Goal: Information Seeking & Learning: Learn about a topic

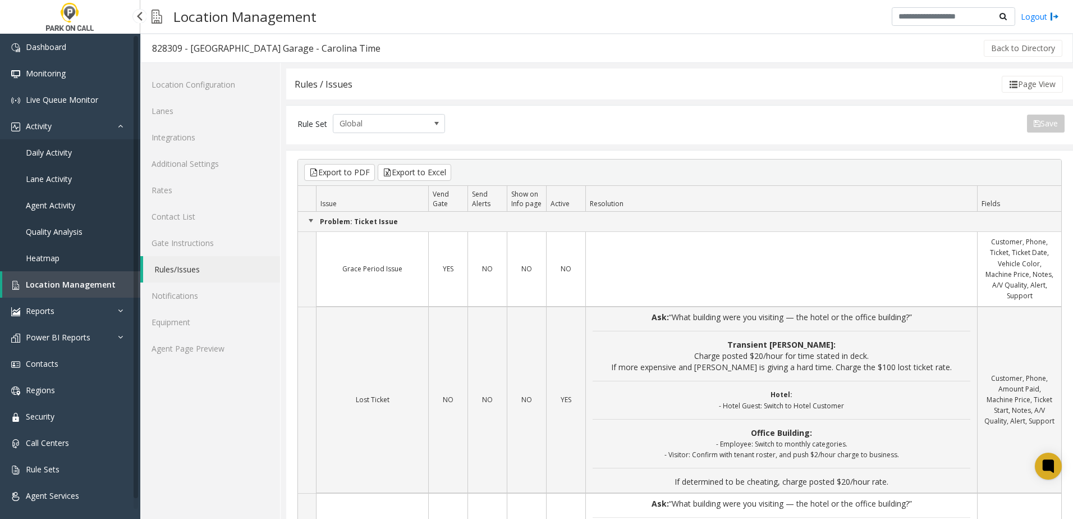
click at [75, 282] on span "Location Management" at bounding box center [71, 284] width 90 height 11
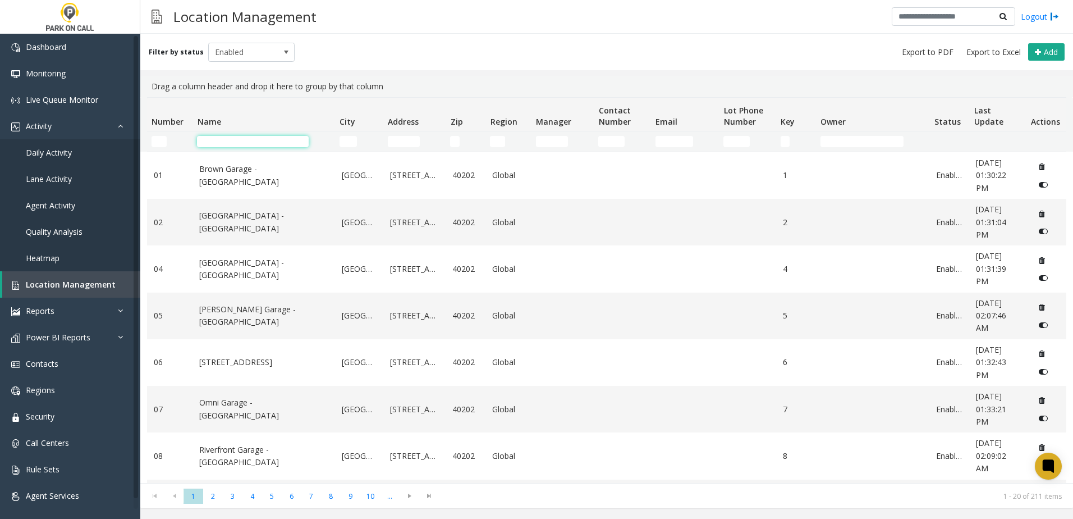
click at [254, 141] on input "Name Filter" at bounding box center [253, 141] width 112 height 11
click at [65, 201] on span "Agent Activity" at bounding box center [50, 205] width 49 height 11
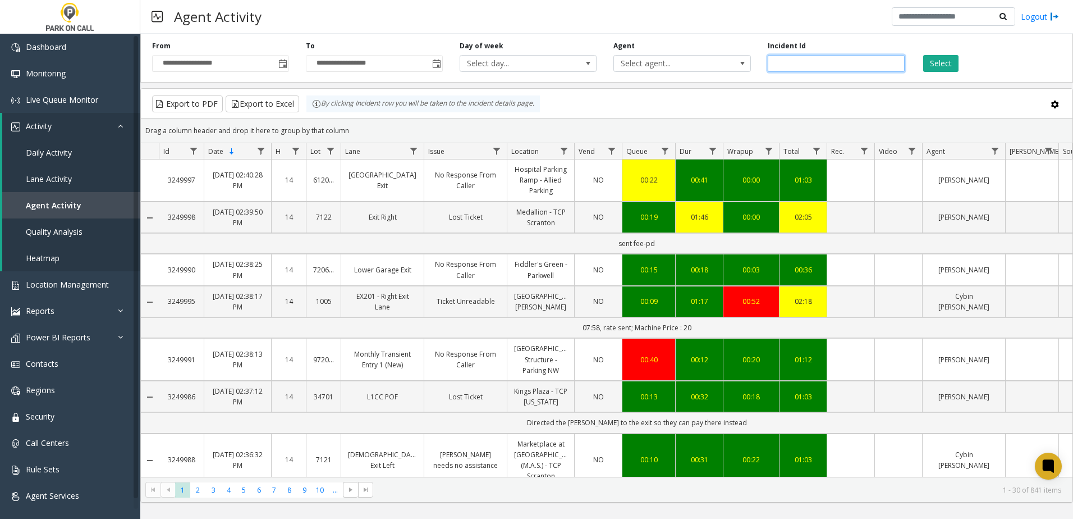
click at [788, 63] on input "number" at bounding box center [836, 63] width 137 height 17
click at [699, 71] on div "**********" at bounding box center [606, 55] width 933 height 53
click at [703, 61] on span "Select agent..." at bounding box center [668, 64] width 109 height 16
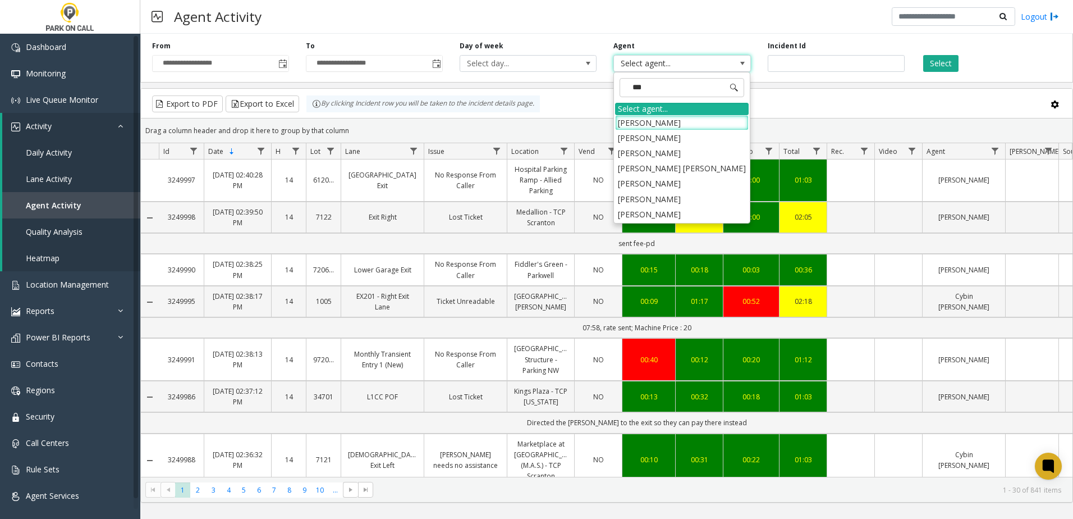
type input "****"
click at [670, 213] on li "[PERSON_NAME]" at bounding box center [682, 214] width 134 height 15
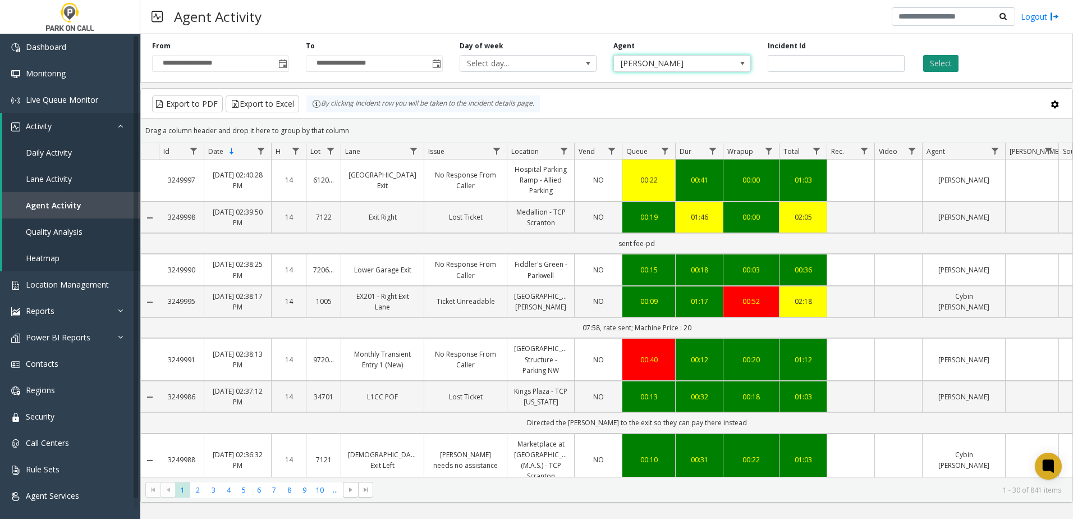
click at [929, 62] on button "Select" at bounding box center [940, 63] width 35 height 17
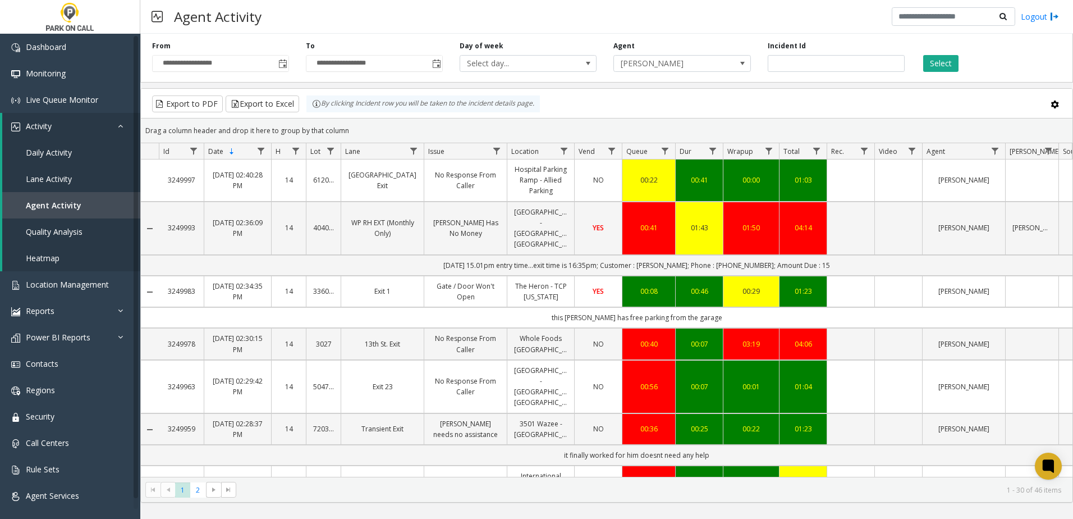
click at [533, 294] on link "The Heron - TCP [US_STATE]" at bounding box center [540, 291] width 53 height 21
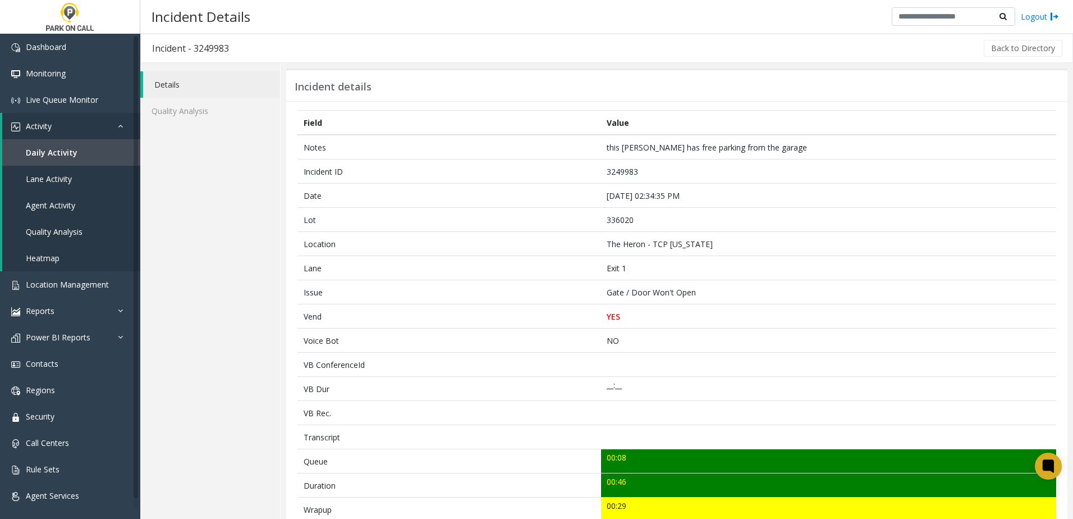
click at [221, 238] on div "Details Quality Analysis" at bounding box center [210, 438] width 140 height 750
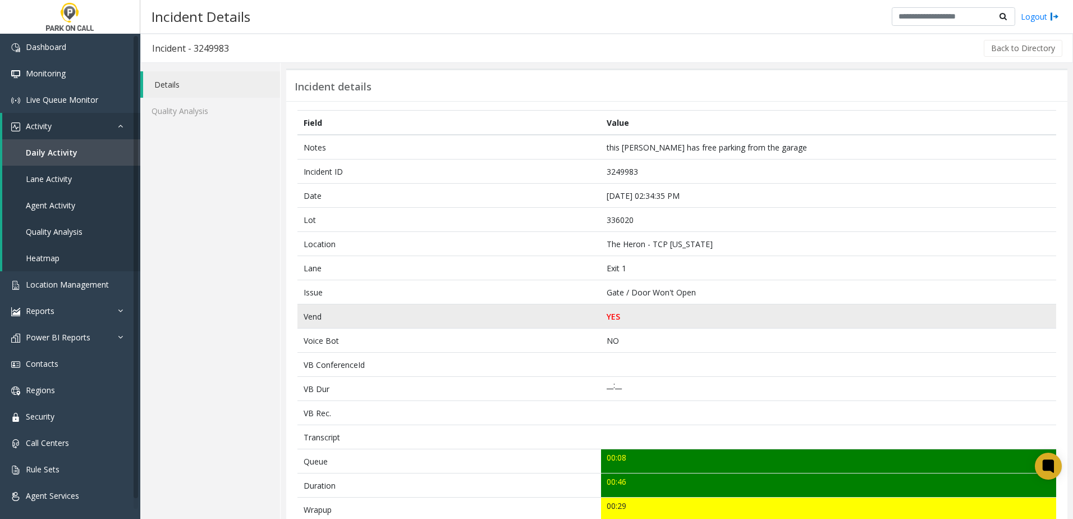
scroll to position [225, 0]
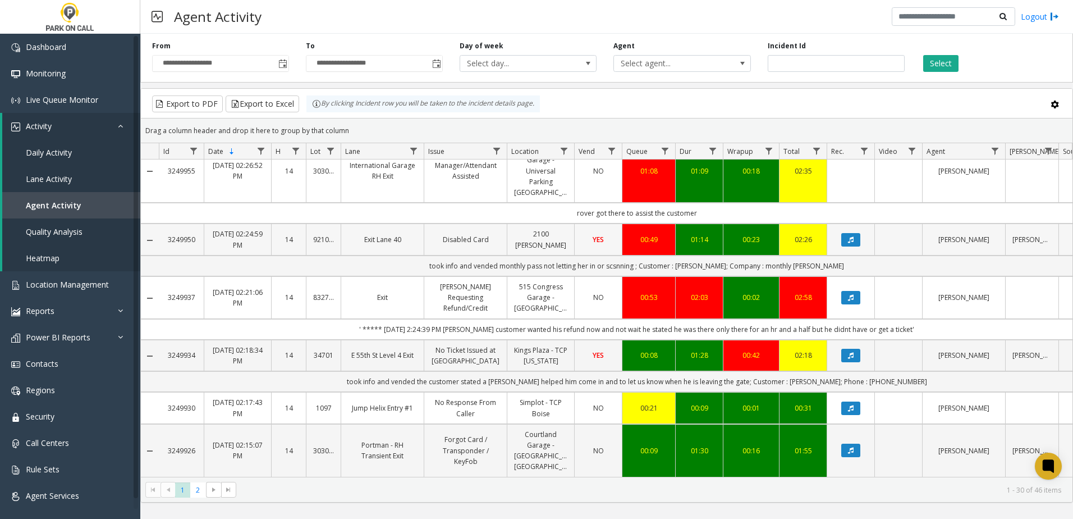
scroll to position [449, 0]
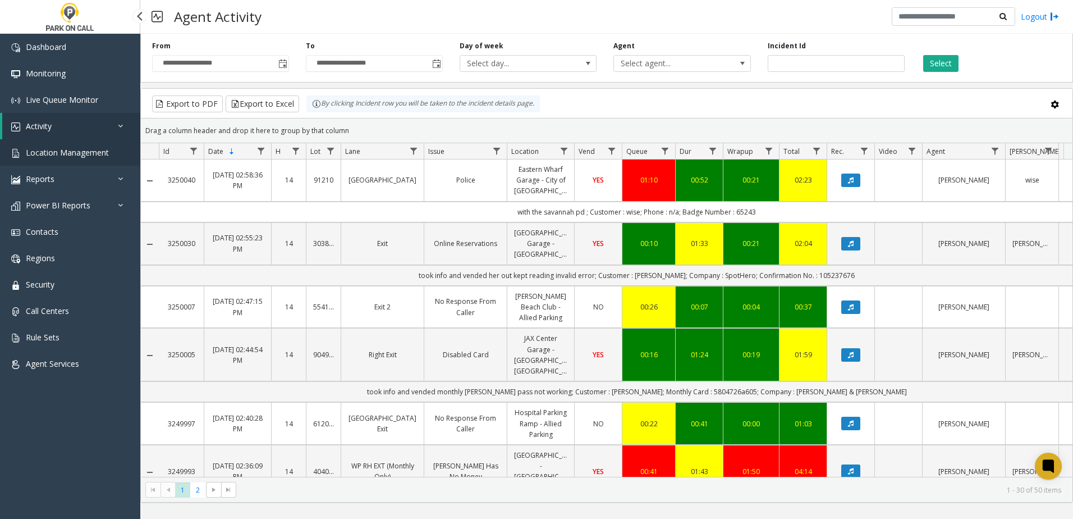
click at [66, 159] on link "Location Management" at bounding box center [70, 152] width 140 height 26
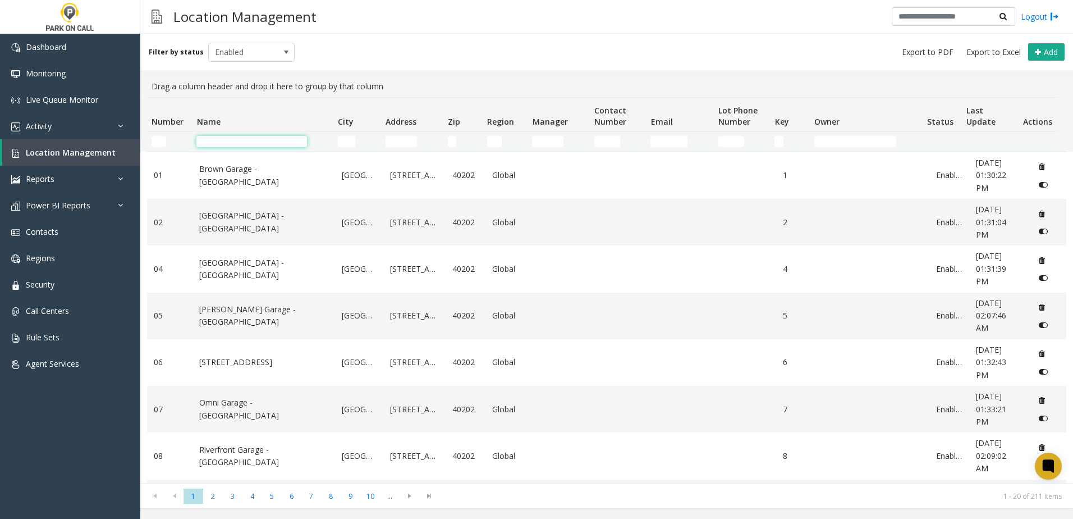
click at [231, 141] on input "Name Filter" at bounding box center [251, 141] width 111 height 11
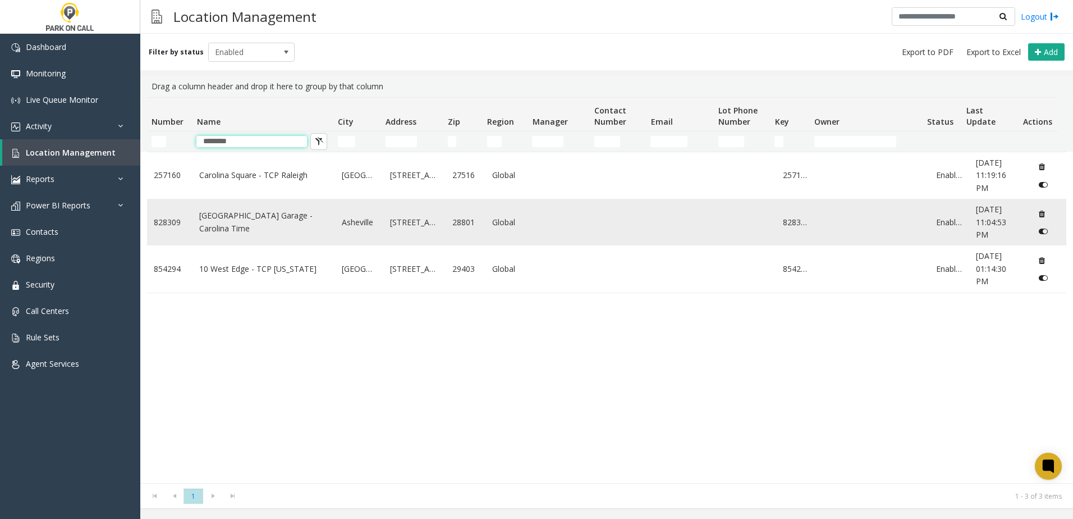
type input "********"
click at [280, 225] on link "[GEOGRAPHIC_DATA] Garage - Carolina Time" at bounding box center [263, 221] width 129 height 25
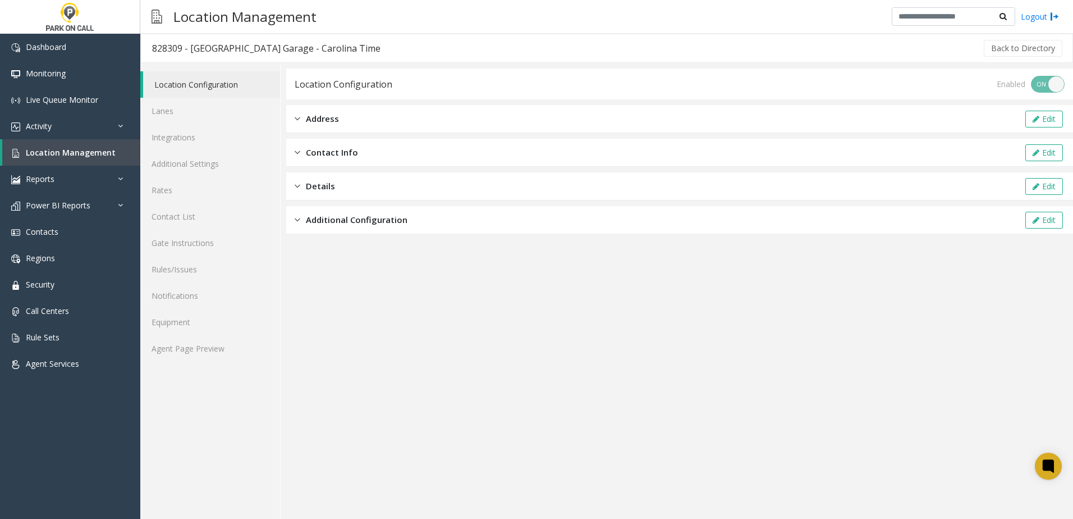
click at [523, 311] on app-location-configuration "Location Configuration Enabled ON OFF Address Edit Contact Info Edit Details Ed…" at bounding box center [679, 293] width 787 height 450
click at [468, 320] on app-location-configuration "Location Configuration Enabled ON OFF Address Edit Contact Info Edit Details Ed…" at bounding box center [679, 293] width 787 height 450
click at [426, 317] on app-location-configuration "Location Configuration Enabled ON OFF Address Edit Contact Info Edit Details Ed…" at bounding box center [679, 293] width 787 height 450
click at [70, 121] on link "Activity" at bounding box center [70, 126] width 140 height 26
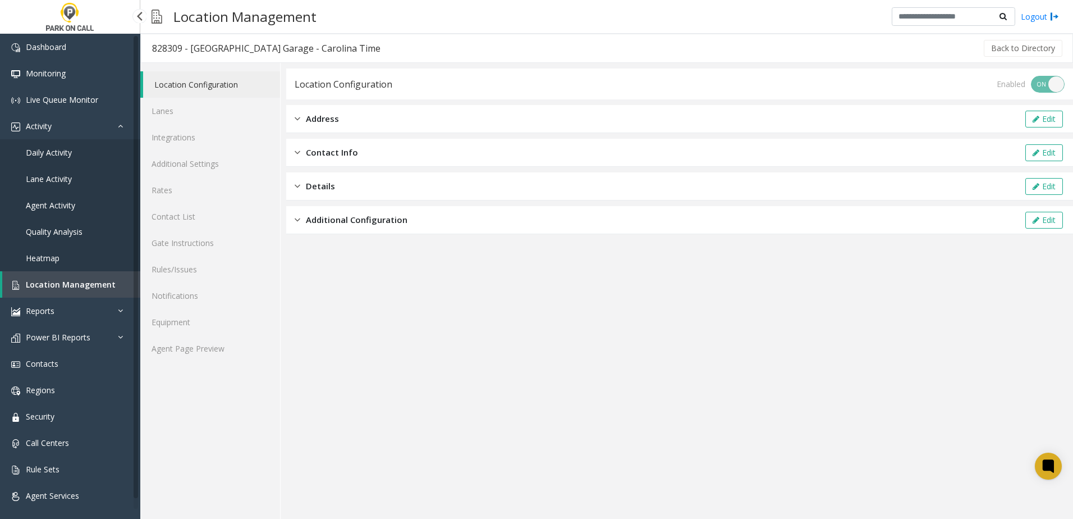
click at [60, 204] on span "Agent Activity" at bounding box center [50, 205] width 49 height 11
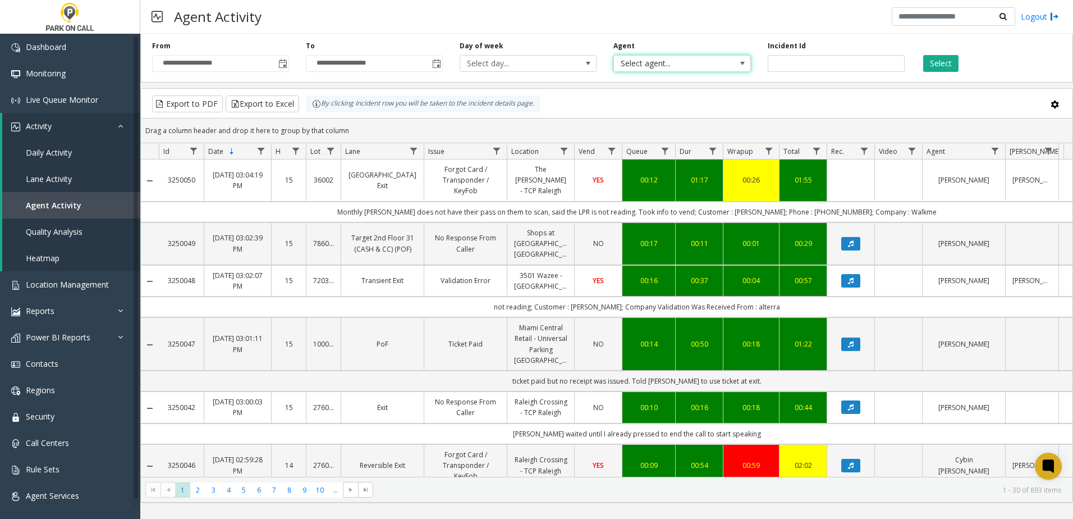
click at [655, 66] on span "Select agent..." at bounding box center [668, 64] width 109 height 16
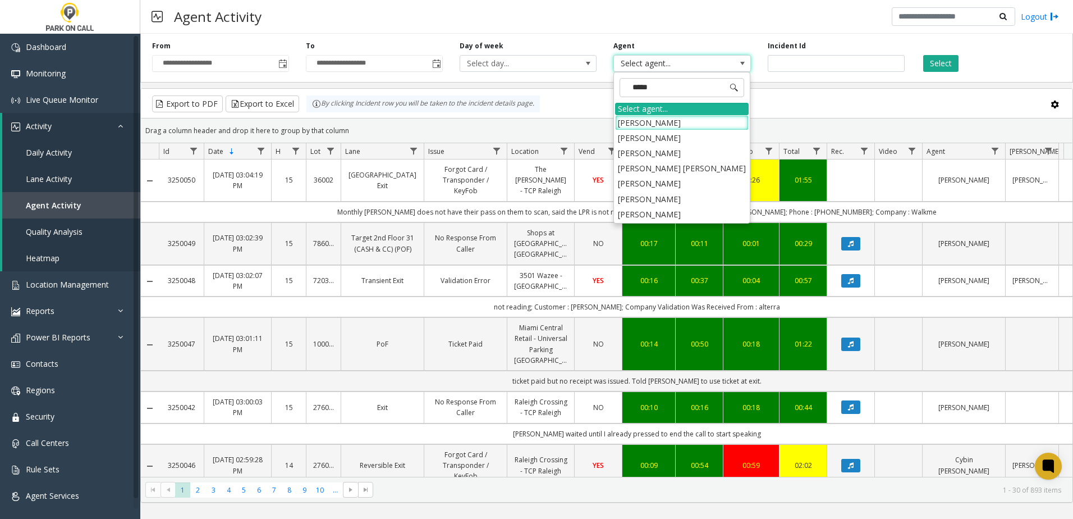
type input "******"
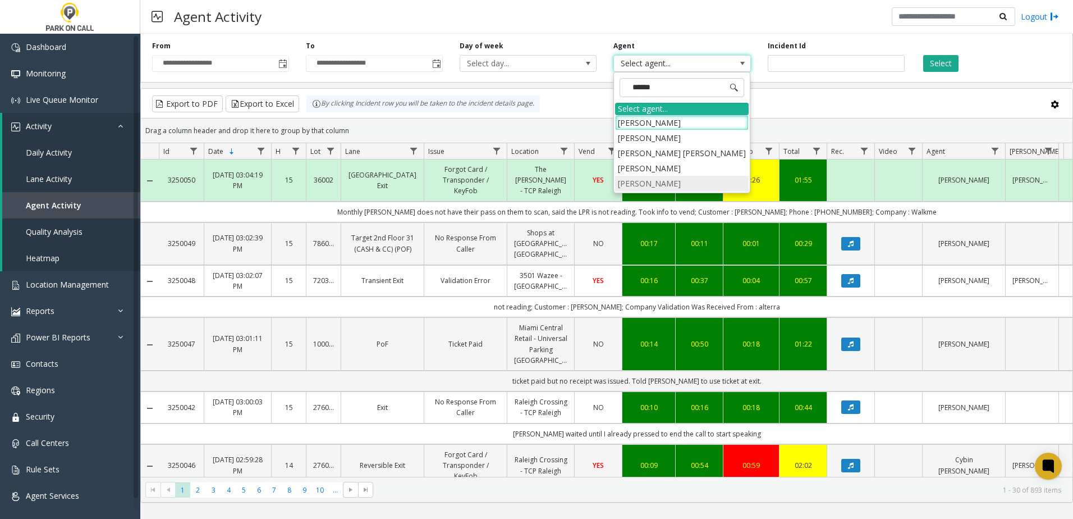
click at [672, 183] on li "[PERSON_NAME]" at bounding box center [682, 183] width 134 height 15
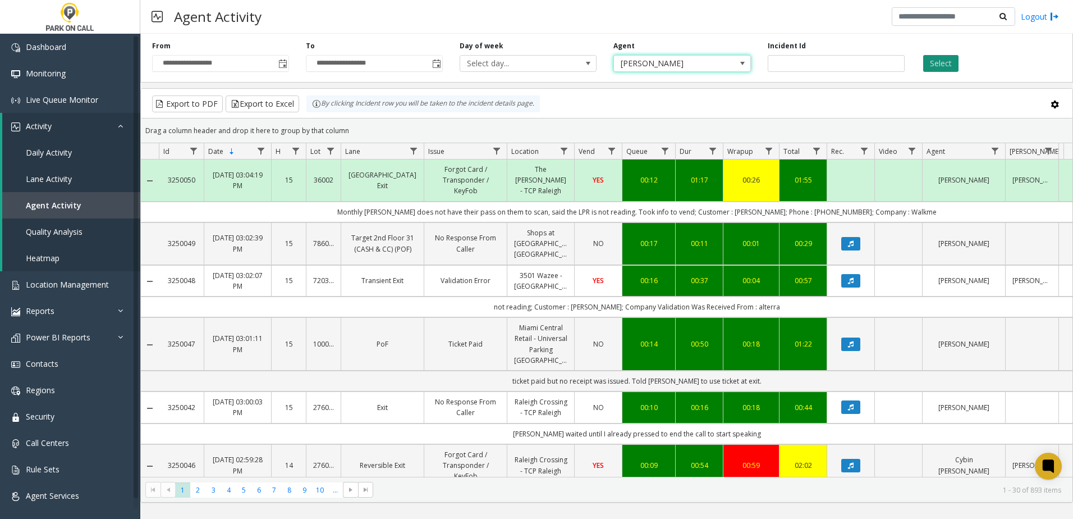
click at [935, 62] on button "Select" at bounding box center [940, 63] width 35 height 17
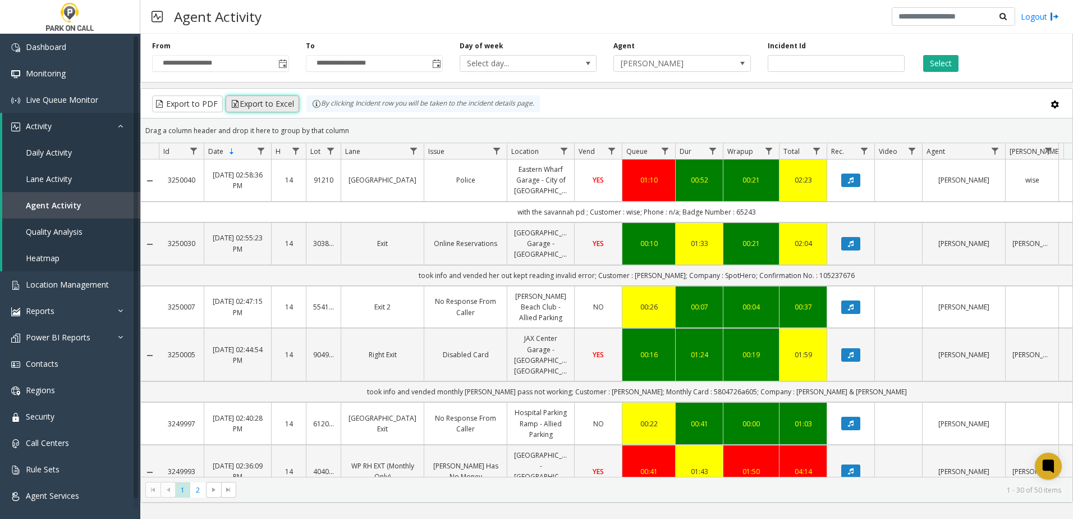
click at [282, 104] on button "Export to Excel" at bounding box center [263, 103] width 74 height 17
click at [917, 495] on kendo-pager "* * 1 2 1 - 30 of 50 items" at bounding box center [607, 489] width 932 height 25
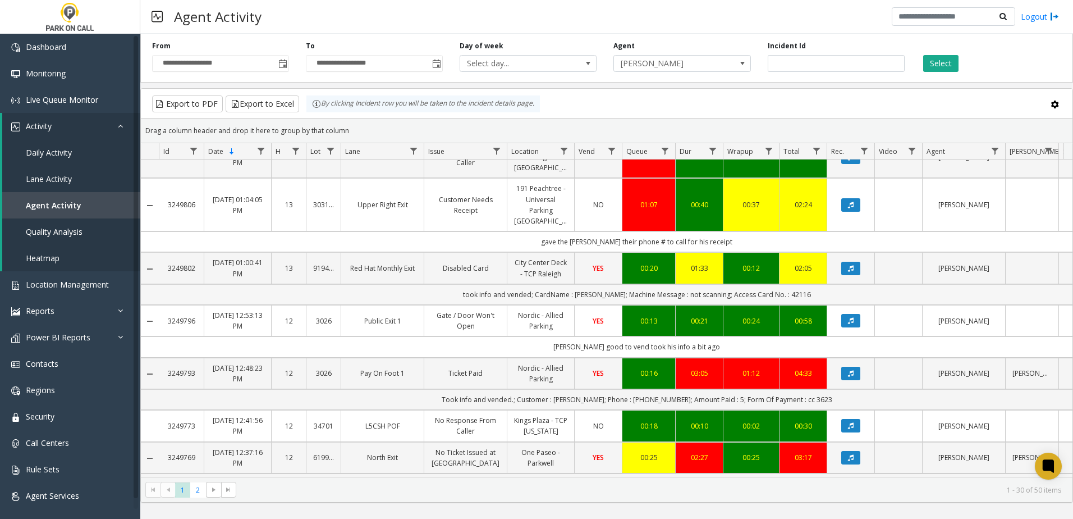
scroll to position [1316, 0]
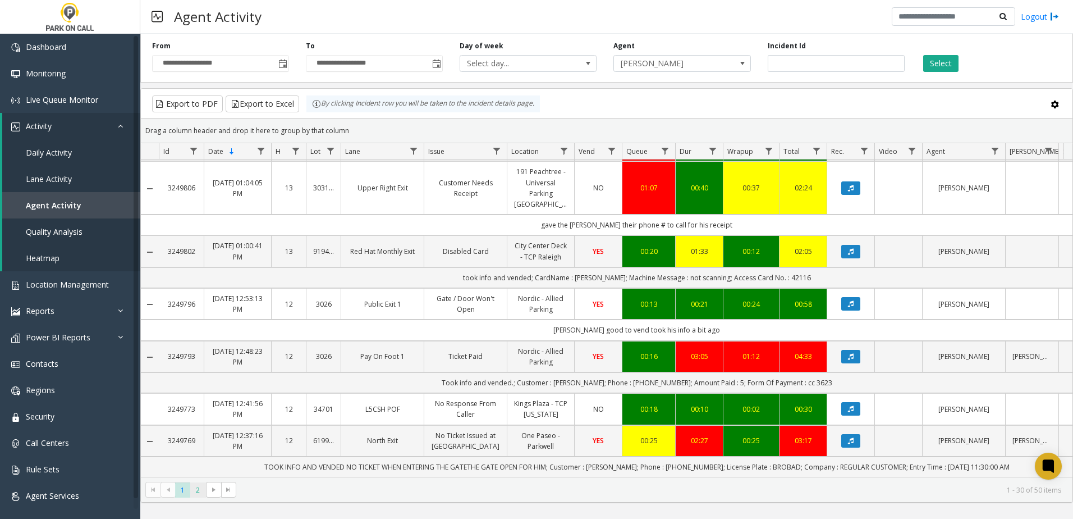
click at [200, 488] on span "2" at bounding box center [197, 489] width 15 height 15
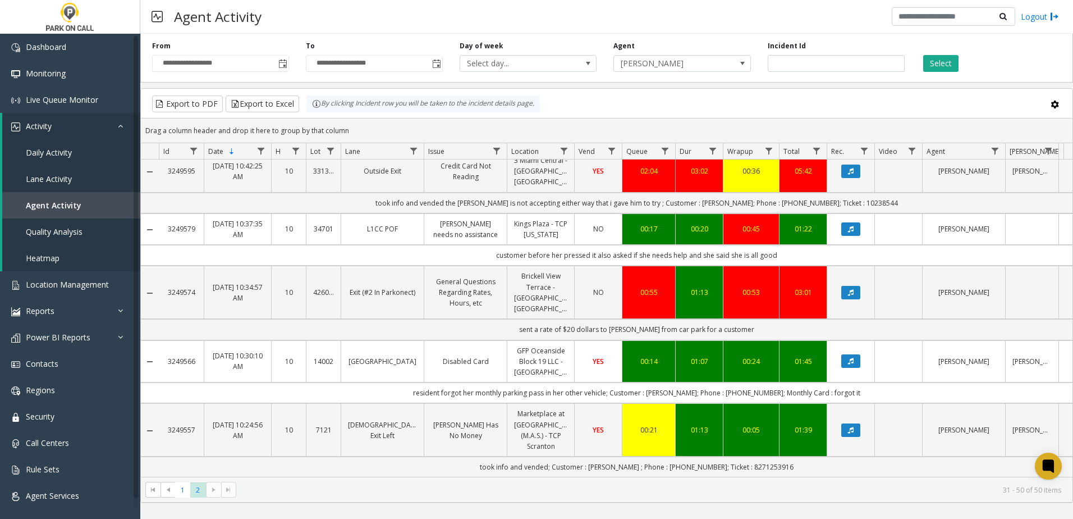
scroll to position [936, 0]
click at [282, 463] on td "took info and vended; Customer : [PERSON_NAME] ; Phone : [PHONE_NUMBER]; Ticket…" at bounding box center [637, 466] width 956 height 20
click at [282, 461] on td "took info and vended; Customer : [PERSON_NAME] ; Phone : [PHONE_NUMBER]; Ticket…" at bounding box center [637, 466] width 956 height 20
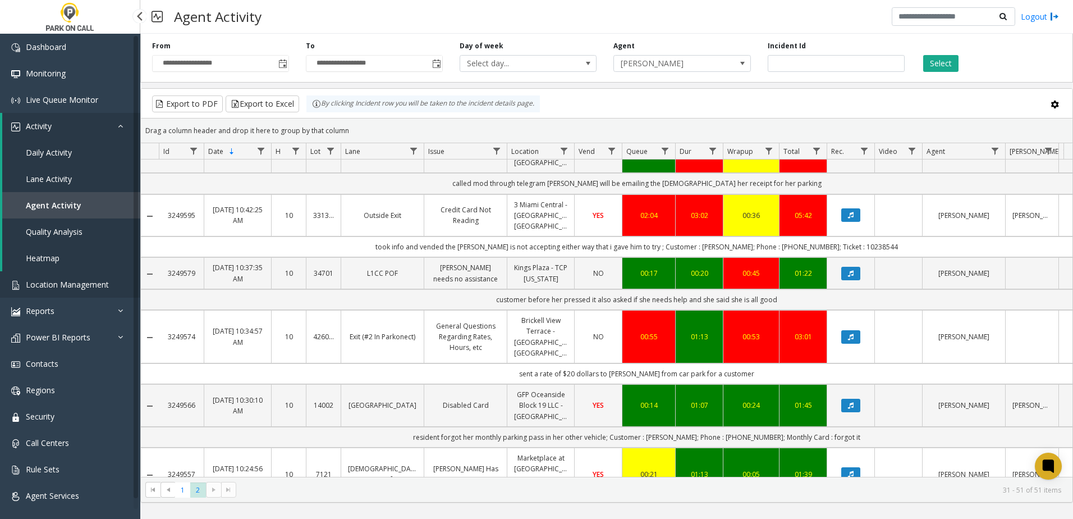
click at [62, 276] on link "Location Management" at bounding box center [70, 284] width 140 height 26
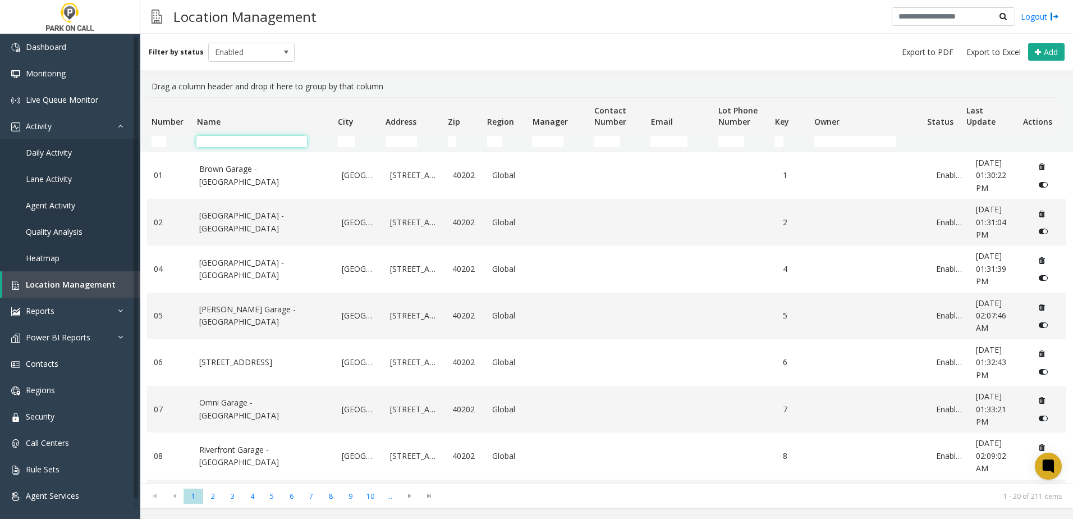
click at [226, 145] on input "Name Filter" at bounding box center [251, 141] width 111 height 11
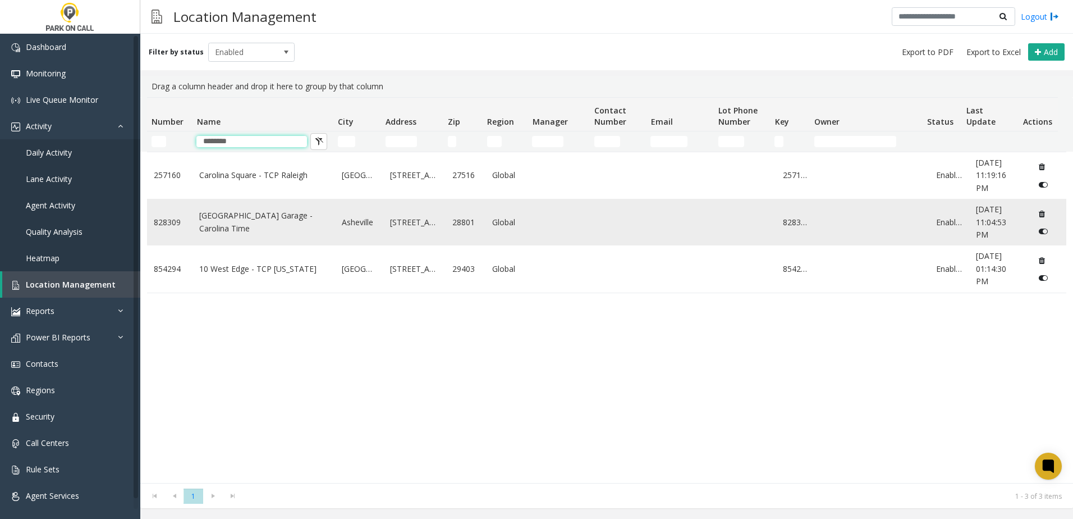
type input "********"
click at [253, 220] on link "[GEOGRAPHIC_DATA] Garage - Carolina Time" at bounding box center [263, 221] width 129 height 25
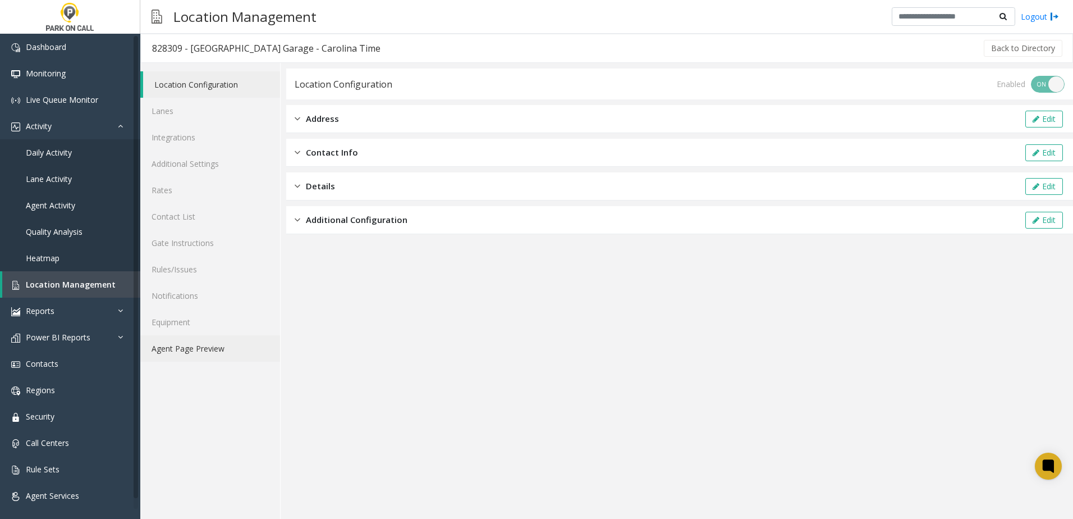
click at [210, 349] on link "Agent Page Preview" at bounding box center [210, 348] width 140 height 26
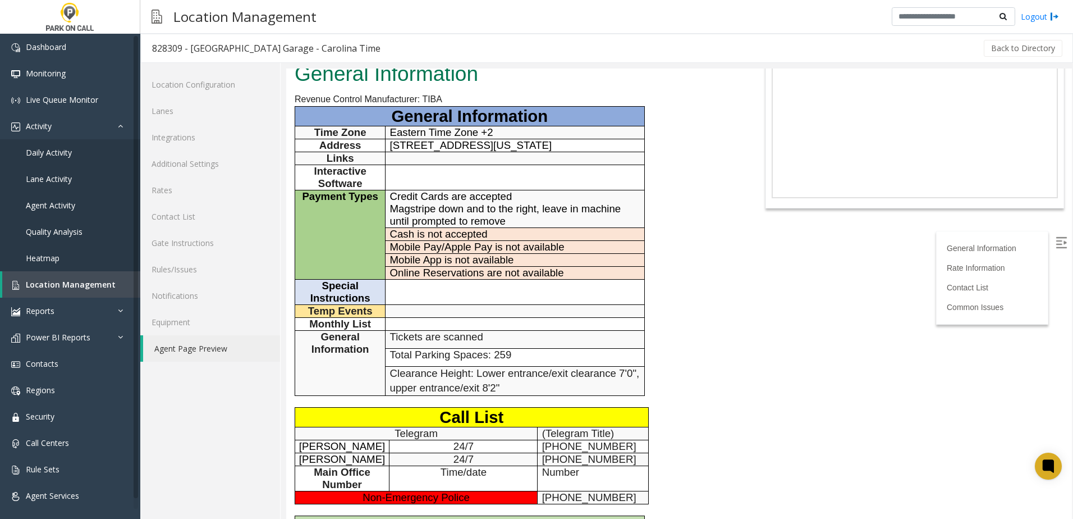
scroll to position [112, 0]
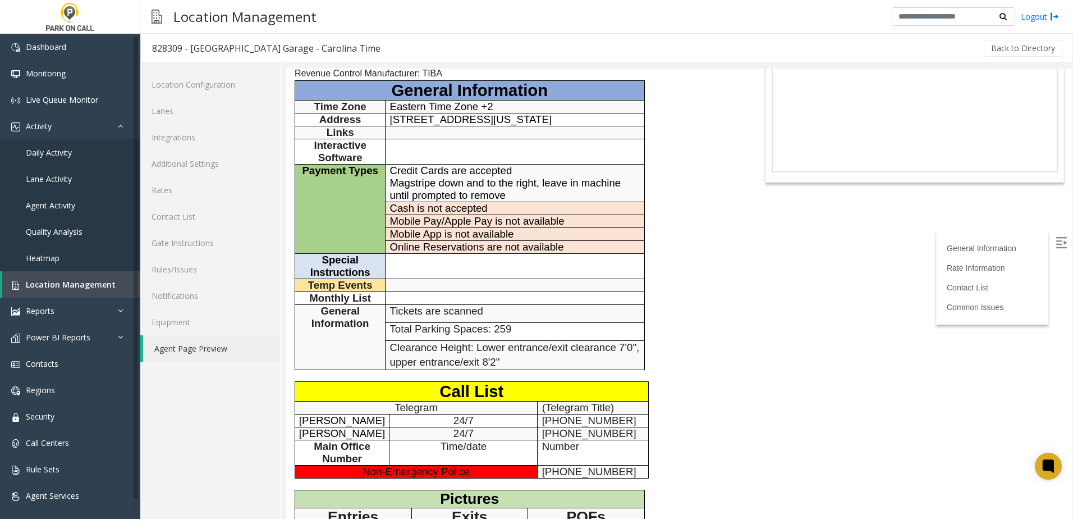
click at [721, 356] on div "General Information Revenue Control Manufacturer: TIBA General Information Time…" at bounding box center [515, 322] width 459 height 583
click at [722, 282] on div "General Information Revenue Control Manufacturer: TIBA General Information Time…" at bounding box center [515, 322] width 459 height 583
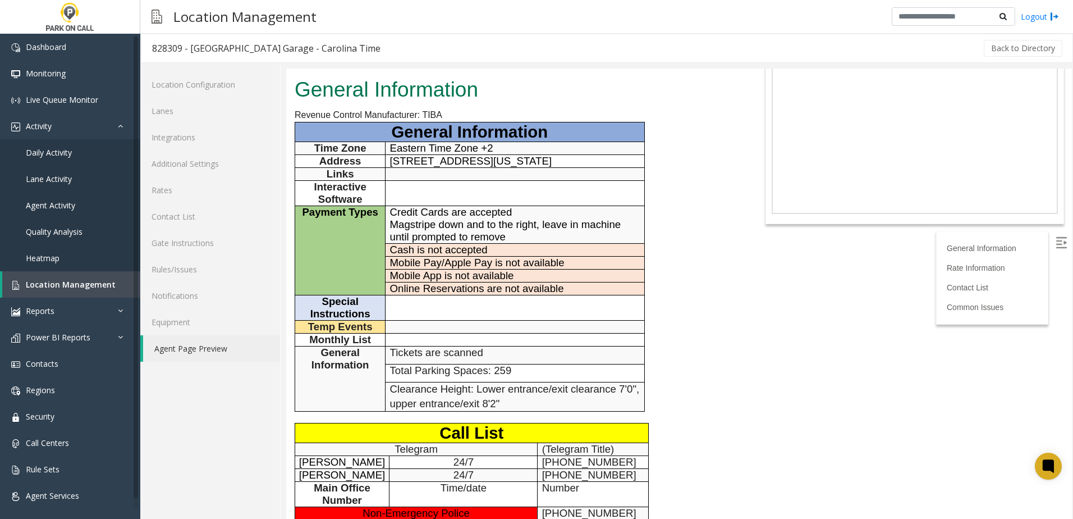
scroll to position [0, 0]
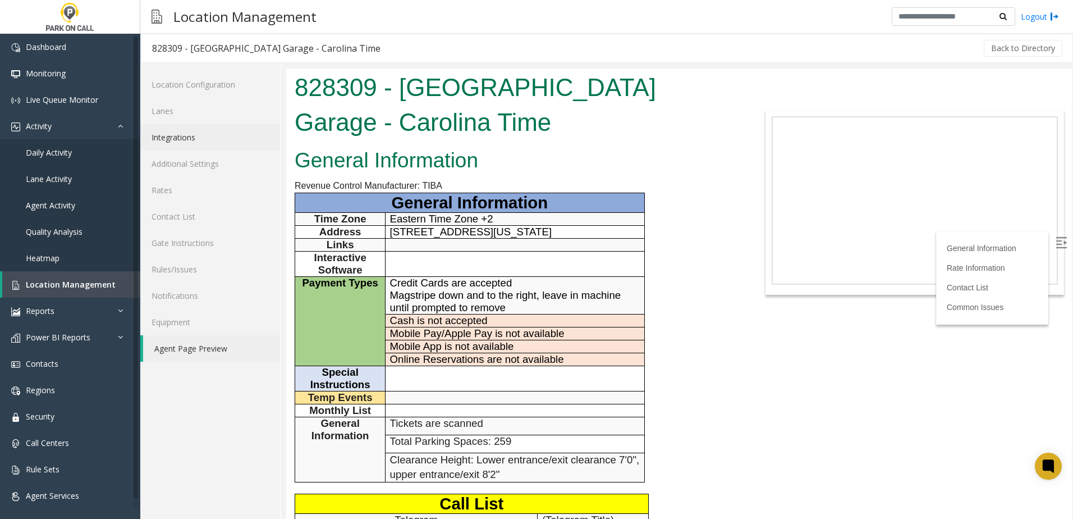
click at [177, 141] on link "Integrations" at bounding box center [210, 137] width 140 height 26
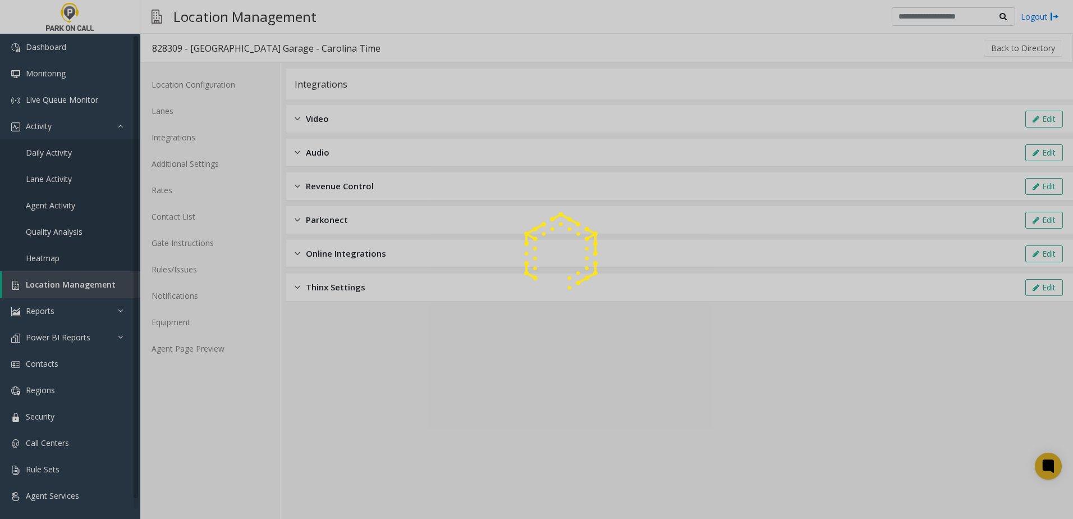
click at [177, 111] on div at bounding box center [536, 259] width 1073 height 519
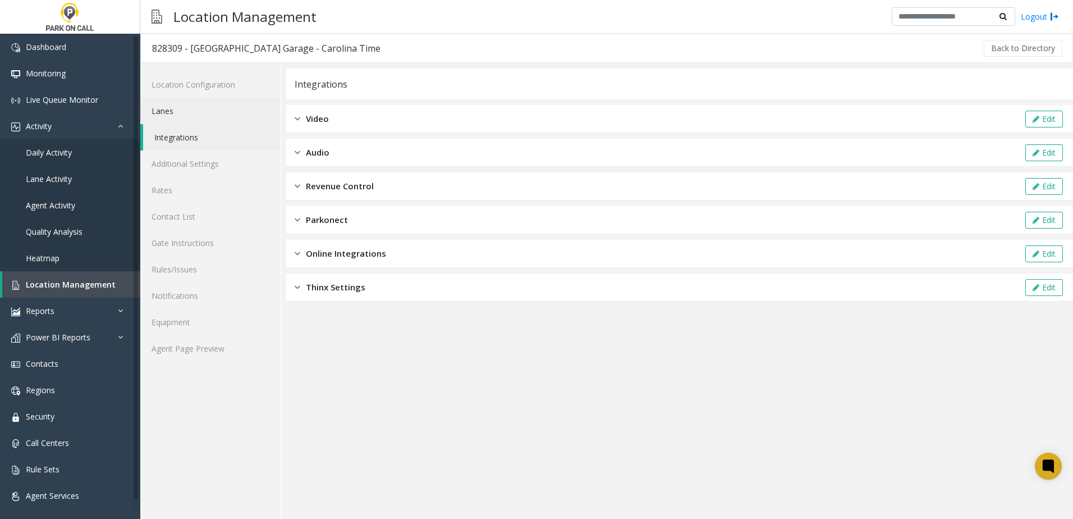
click at [184, 113] on link "Lanes" at bounding box center [210, 111] width 140 height 26
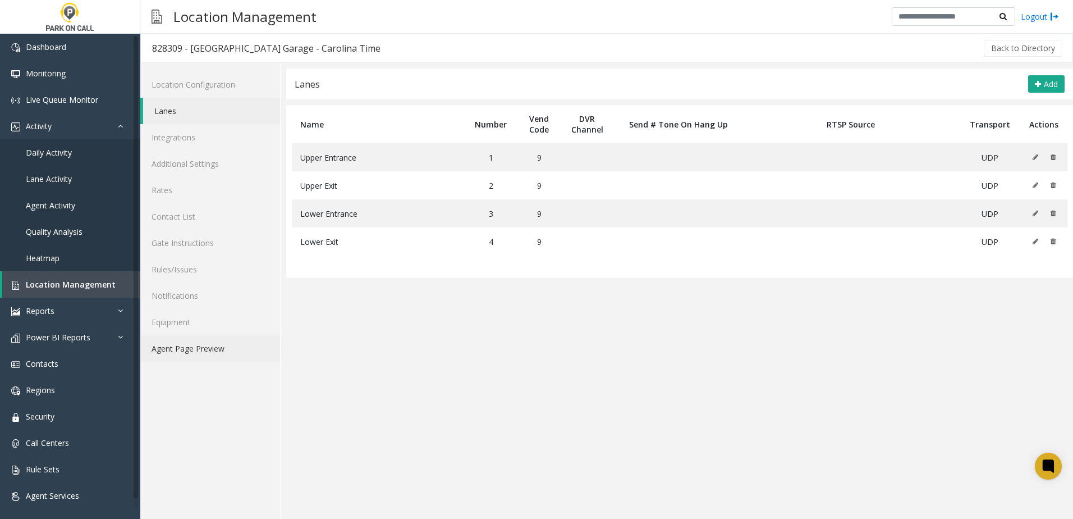
click at [169, 343] on link "Agent Page Preview" at bounding box center [210, 348] width 140 height 26
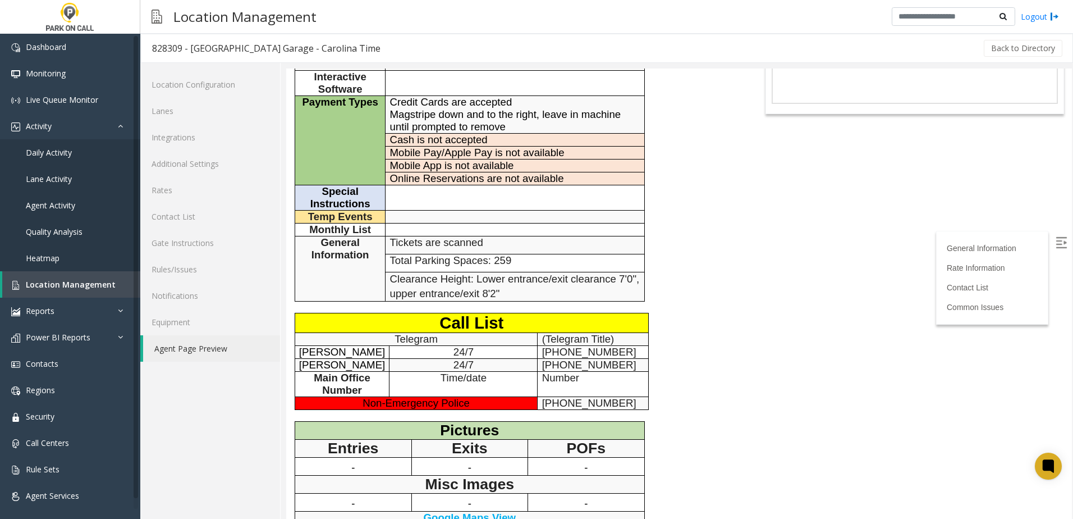
scroll to position [168, 0]
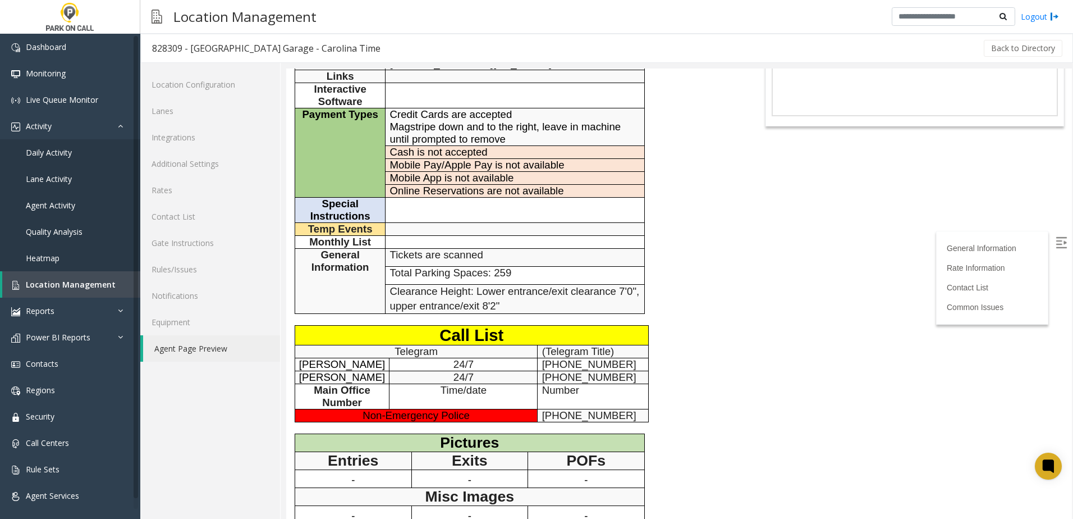
drag, startPoint x: 692, startPoint y: 273, endPoint x: 699, endPoint y: 272, distance: 7.4
click at [693, 273] on div "General Information Revenue Control Manufacturer: TIBA General Information Time…" at bounding box center [515, 266] width 459 height 583
